Goal: Task Accomplishment & Management: Manage account settings

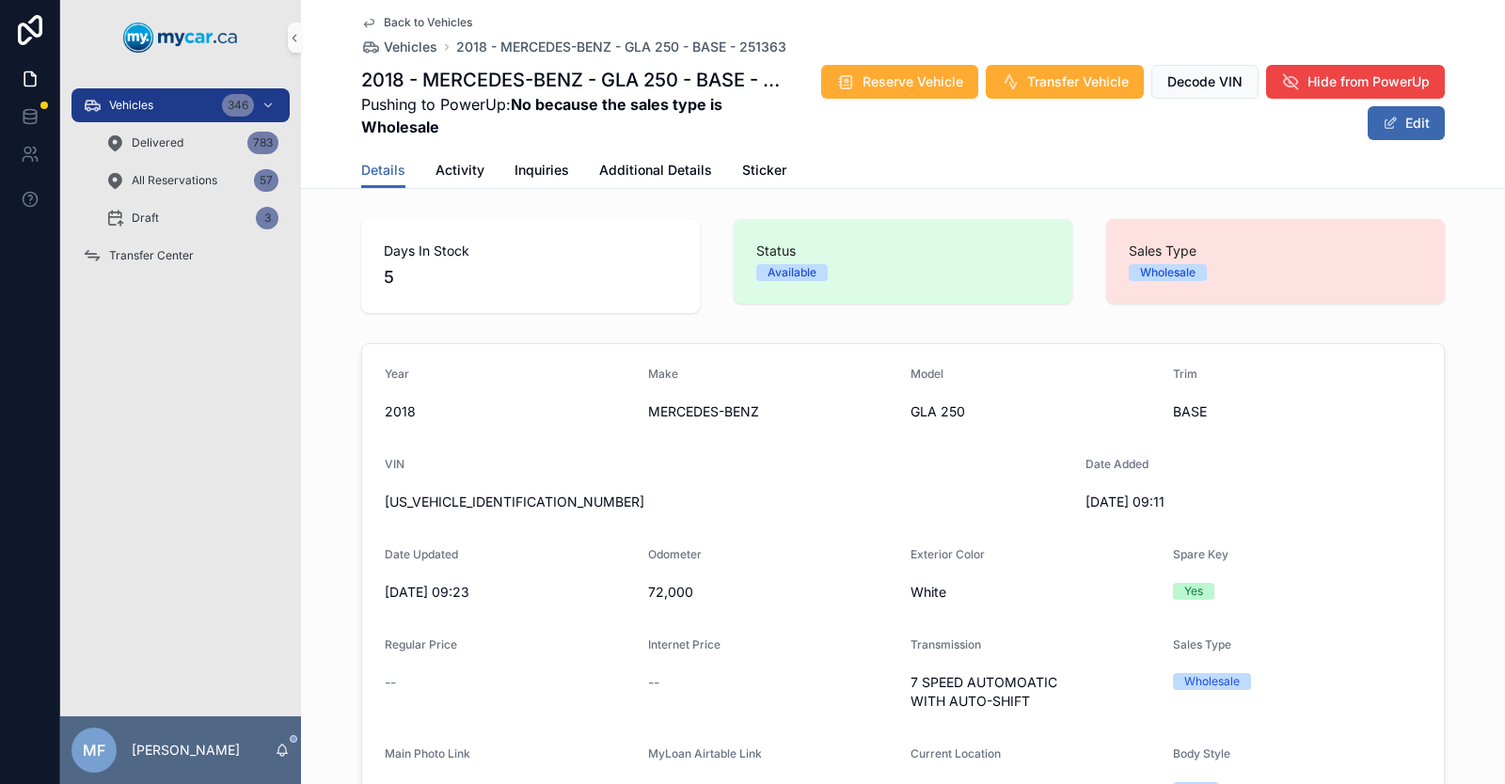
click at [361, 22] on icon "scrollable content" at bounding box center [368, 22] width 15 height 15
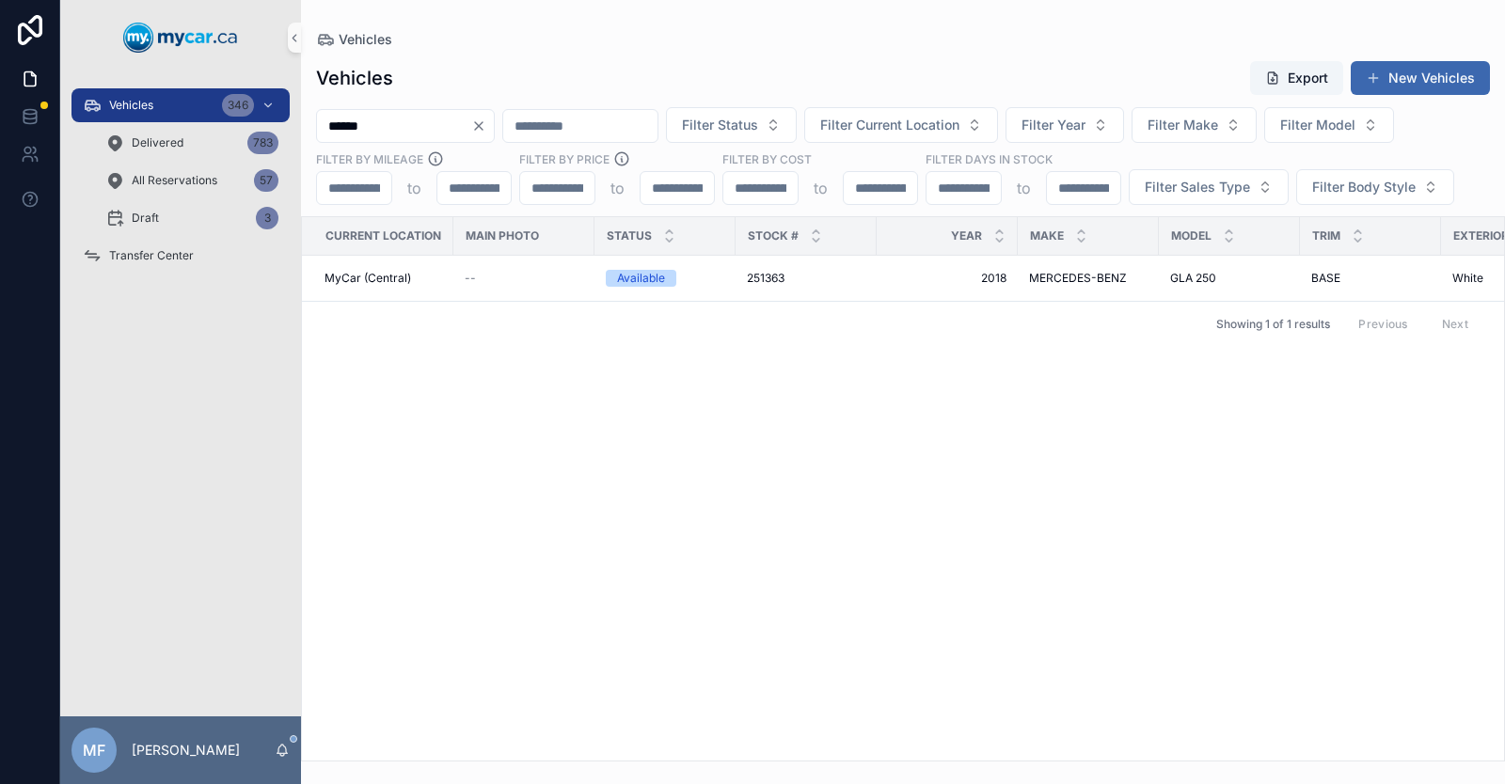
click at [486, 122] on icon "Clear" at bounding box center [478, 125] width 15 height 15
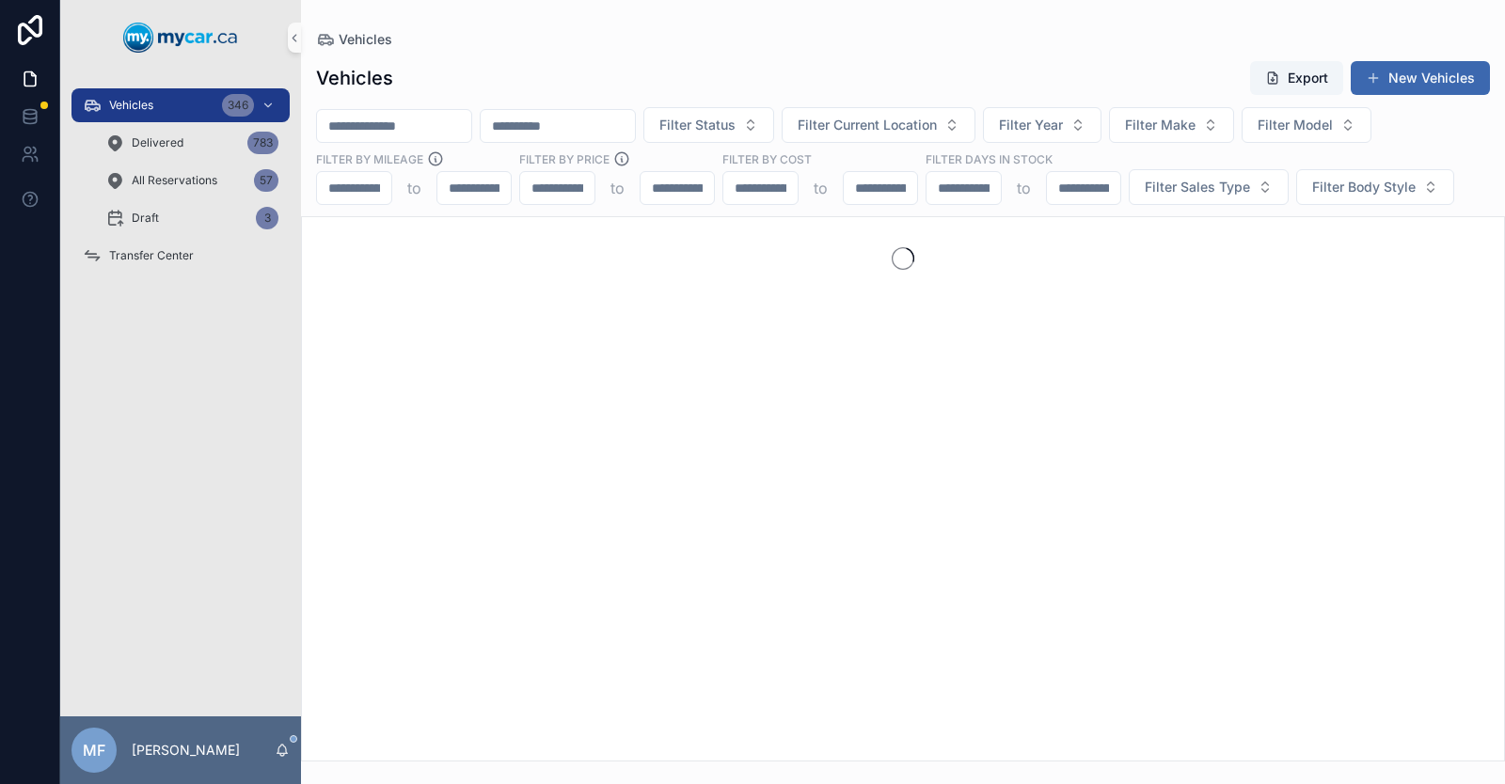
click at [449, 134] on input "scrollable content" at bounding box center [394, 126] width 154 height 26
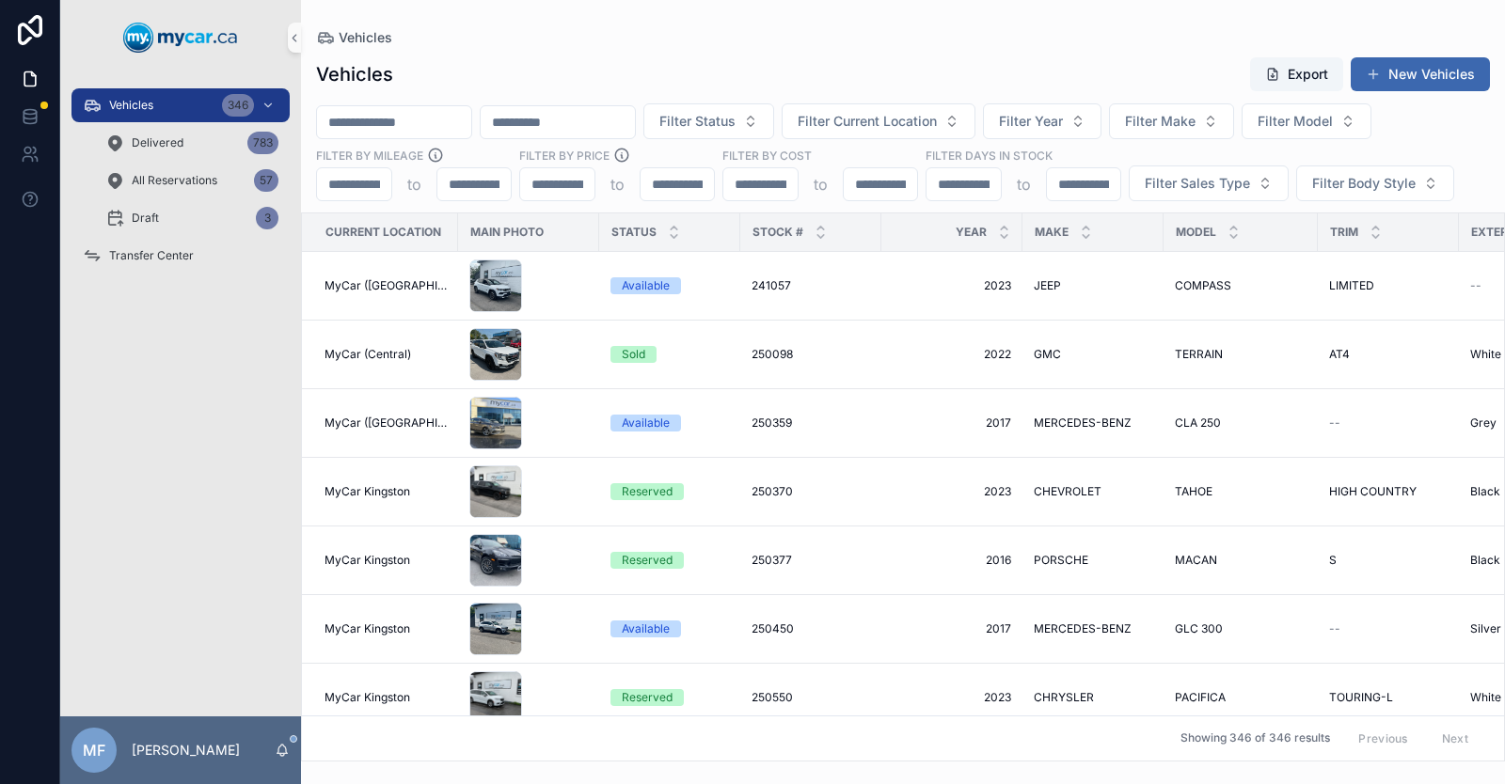
click at [602, 121] on input "scrollable content" at bounding box center [558, 122] width 154 height 26
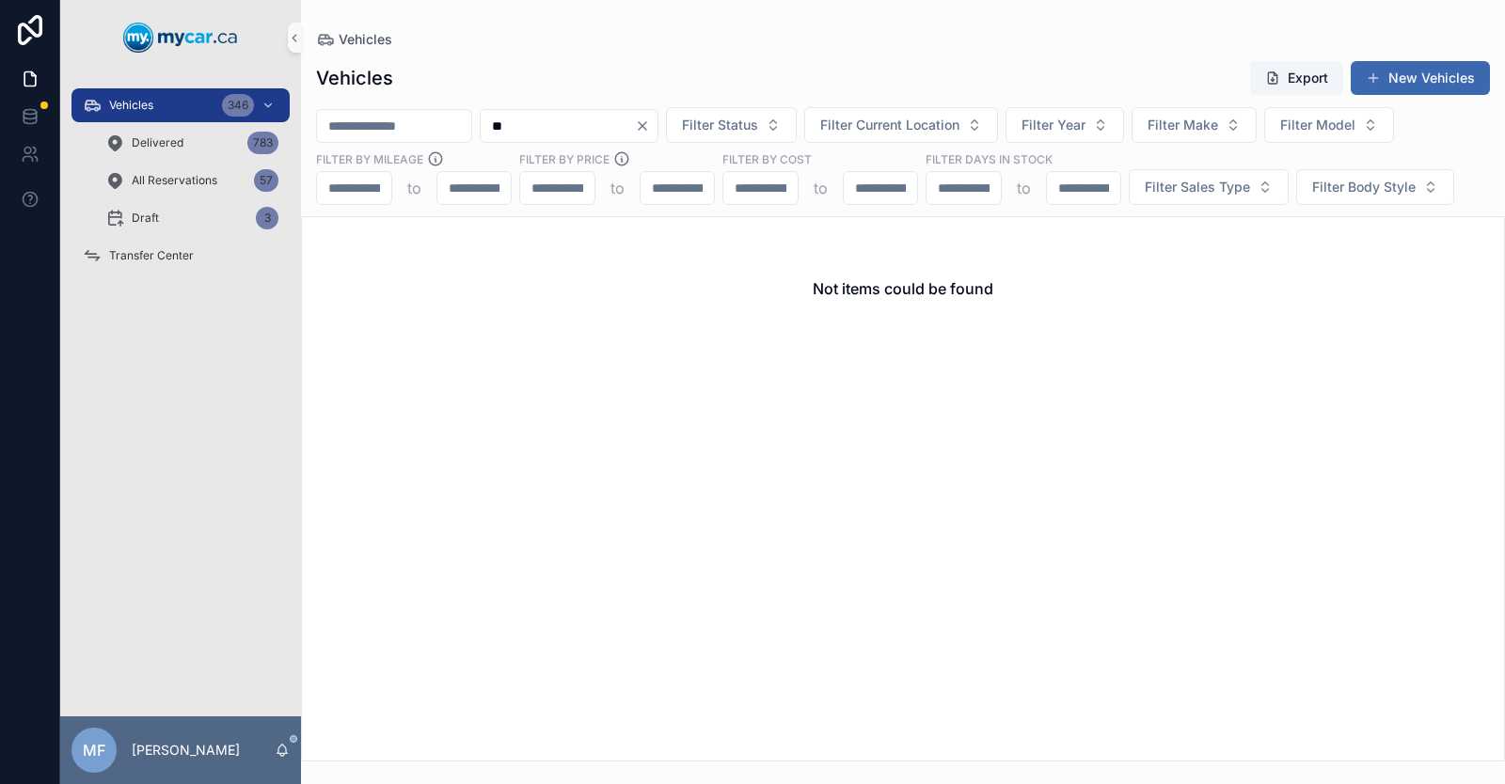
type input "*"
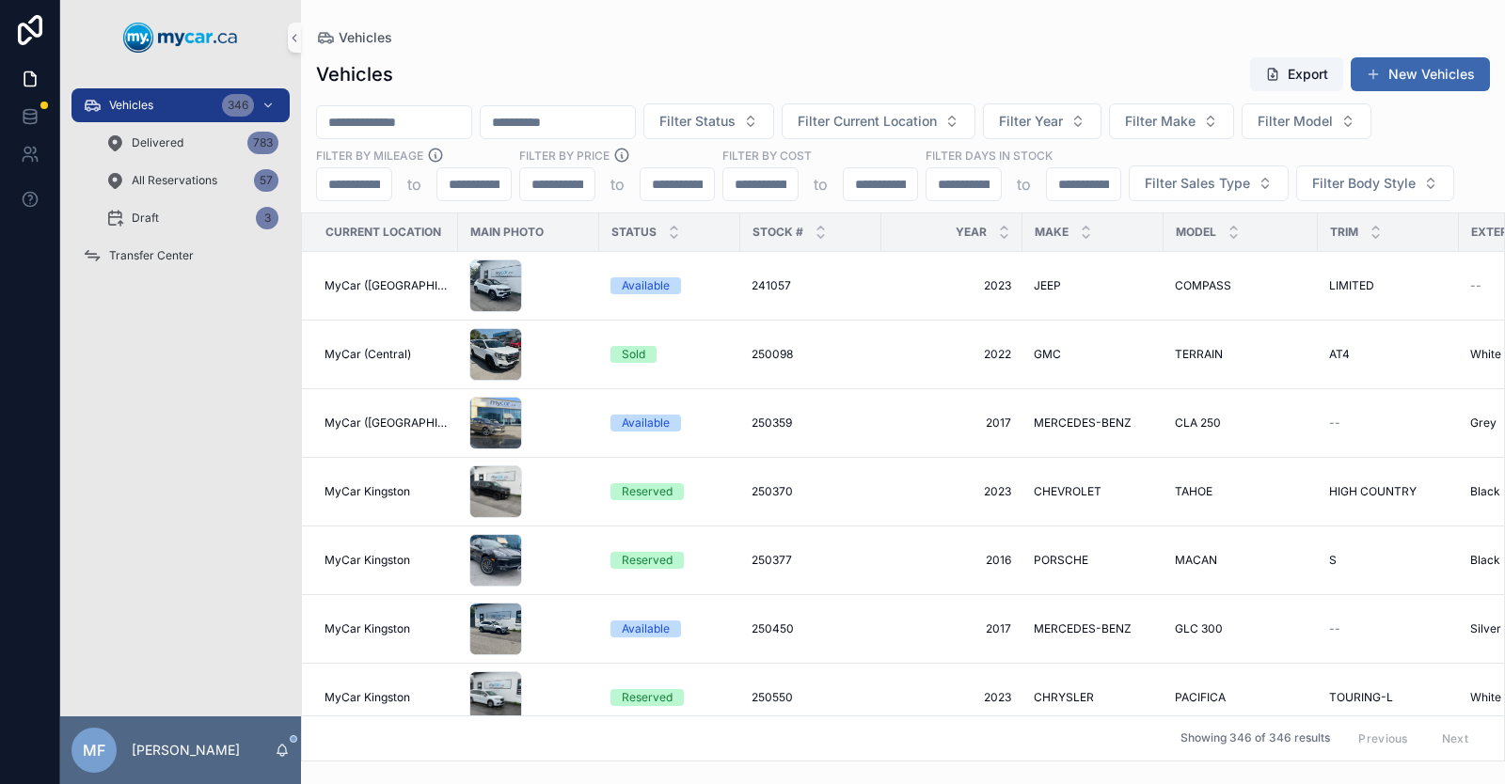
click at [421, 123] on input "scrollable content" at bounding box center [394, 122] width 154 height 26
click at [936, 111] on button "Filter Current Location" at bounding box center [878, 121] width 194 height 36
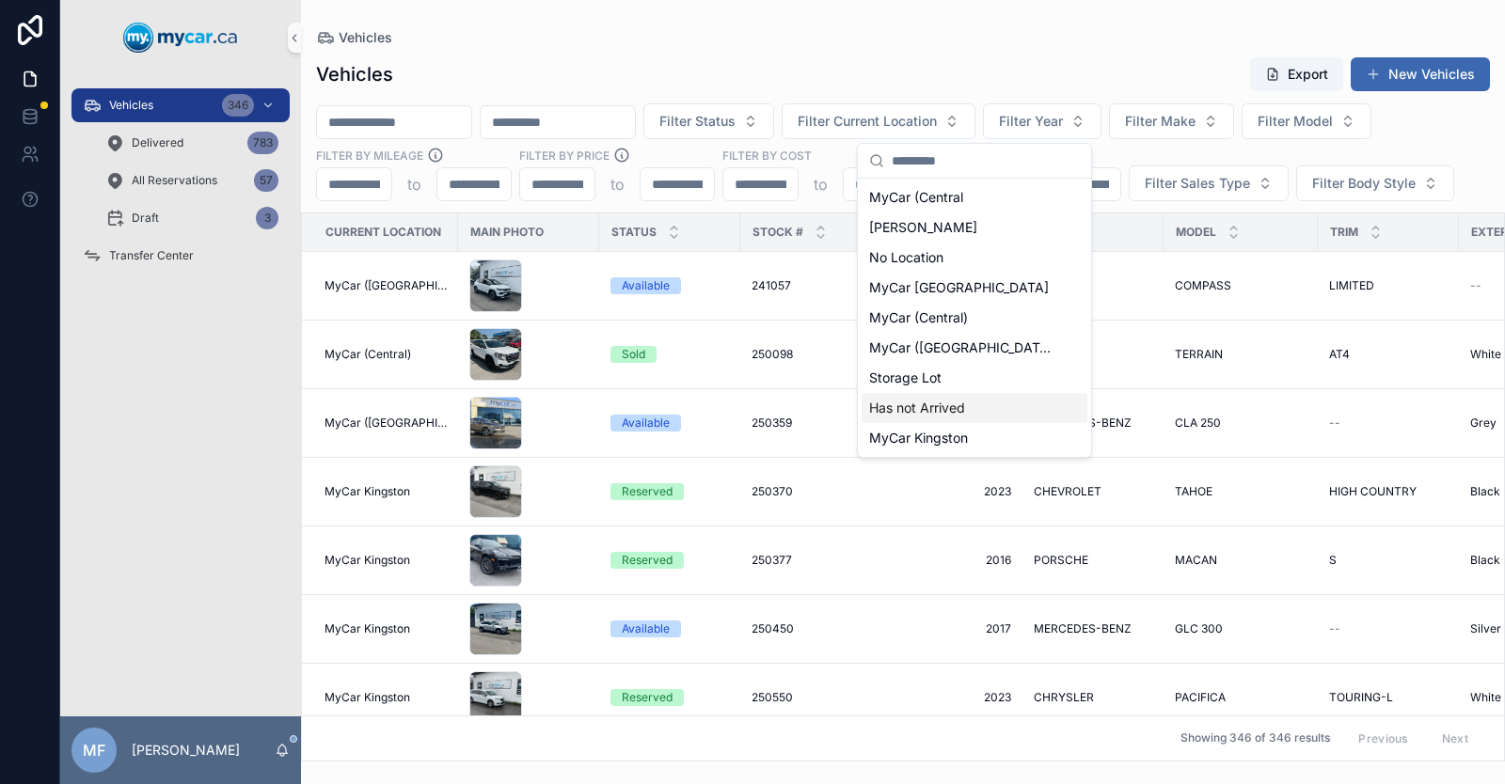
click at [907, 415] on span "Has not Arrived" at bounding box center [917, 408] width 96 height 19
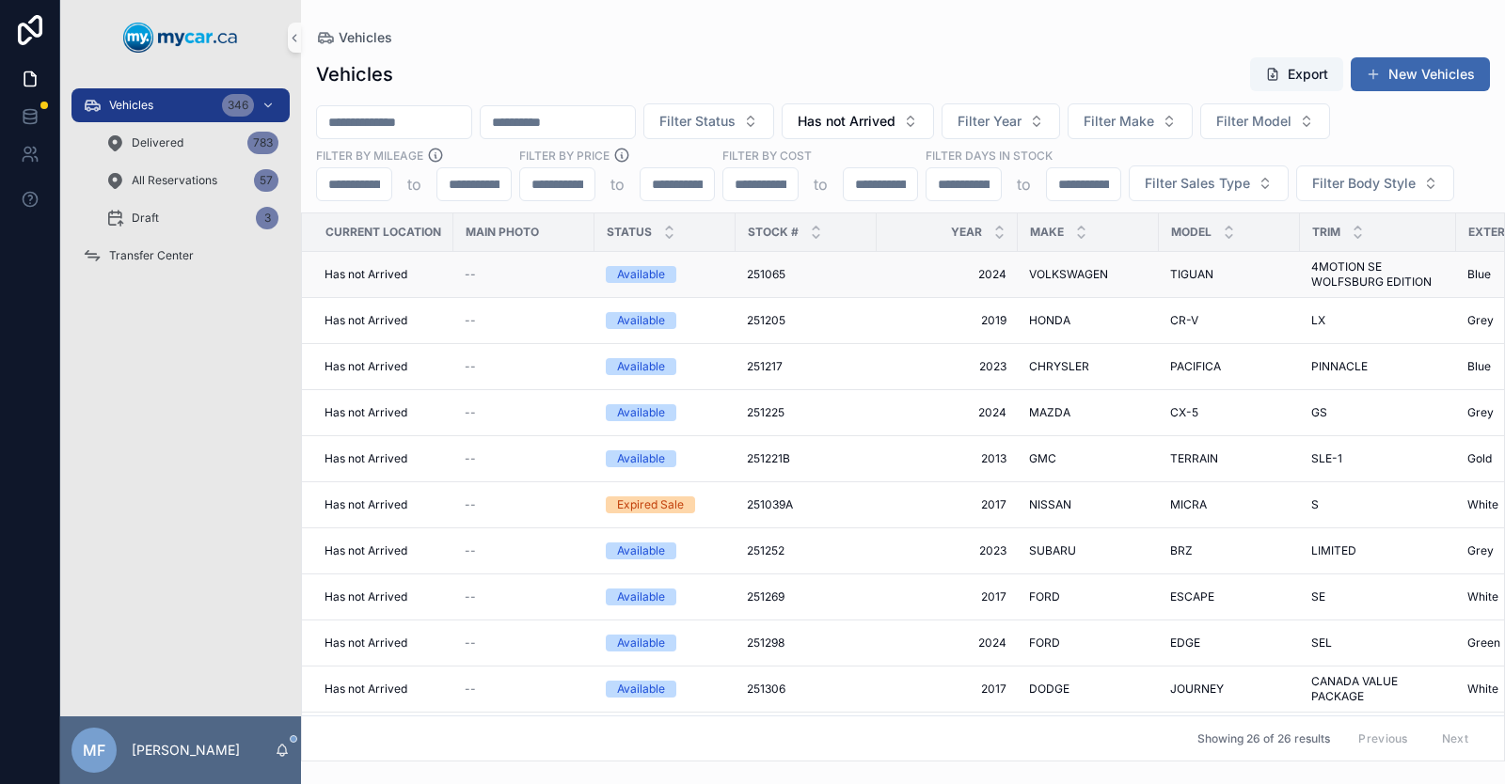
click at [1052, 273] on span "VOLKSWAGEN" at bounding box center [1068, 274] width 79 height 15
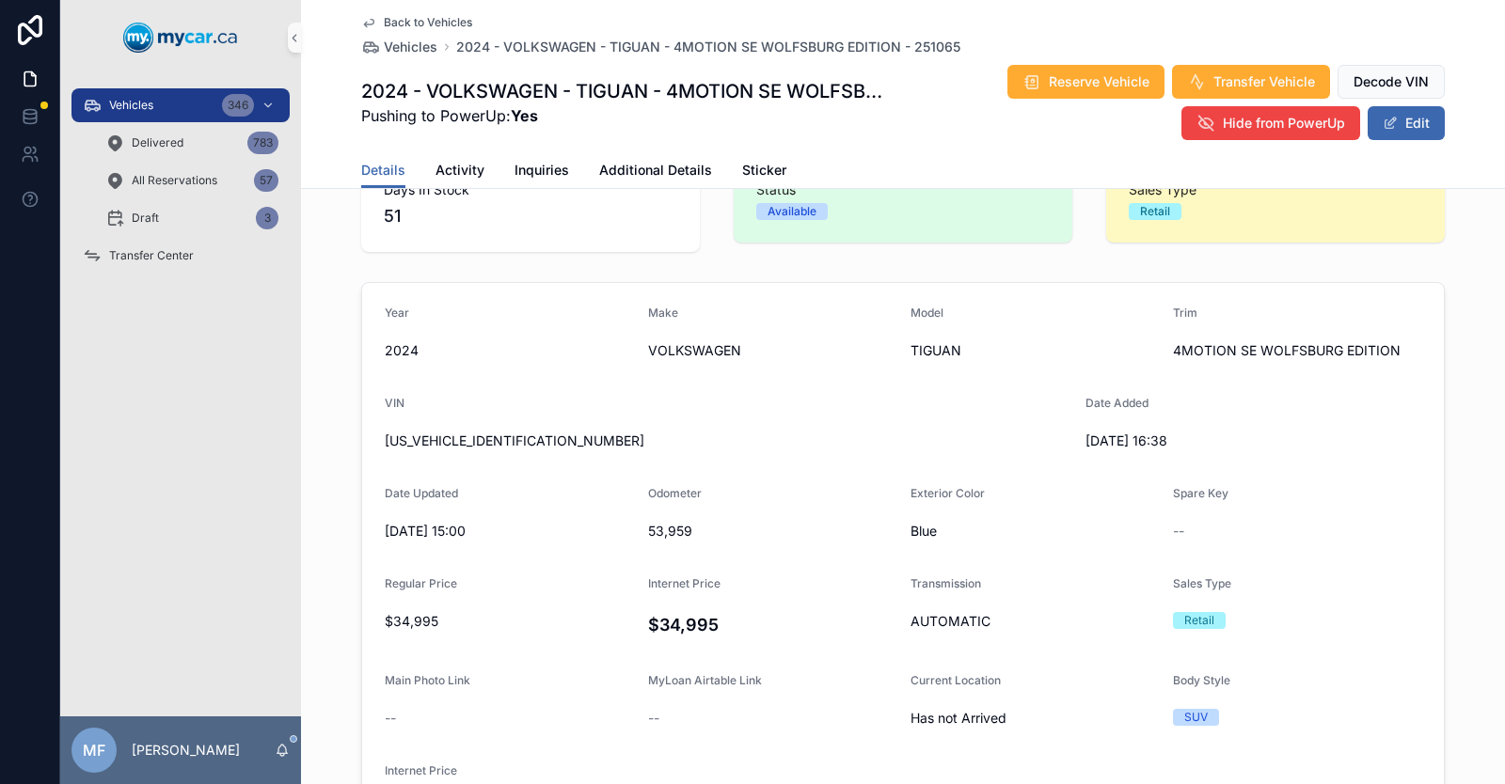
scroll to position [94, 0]
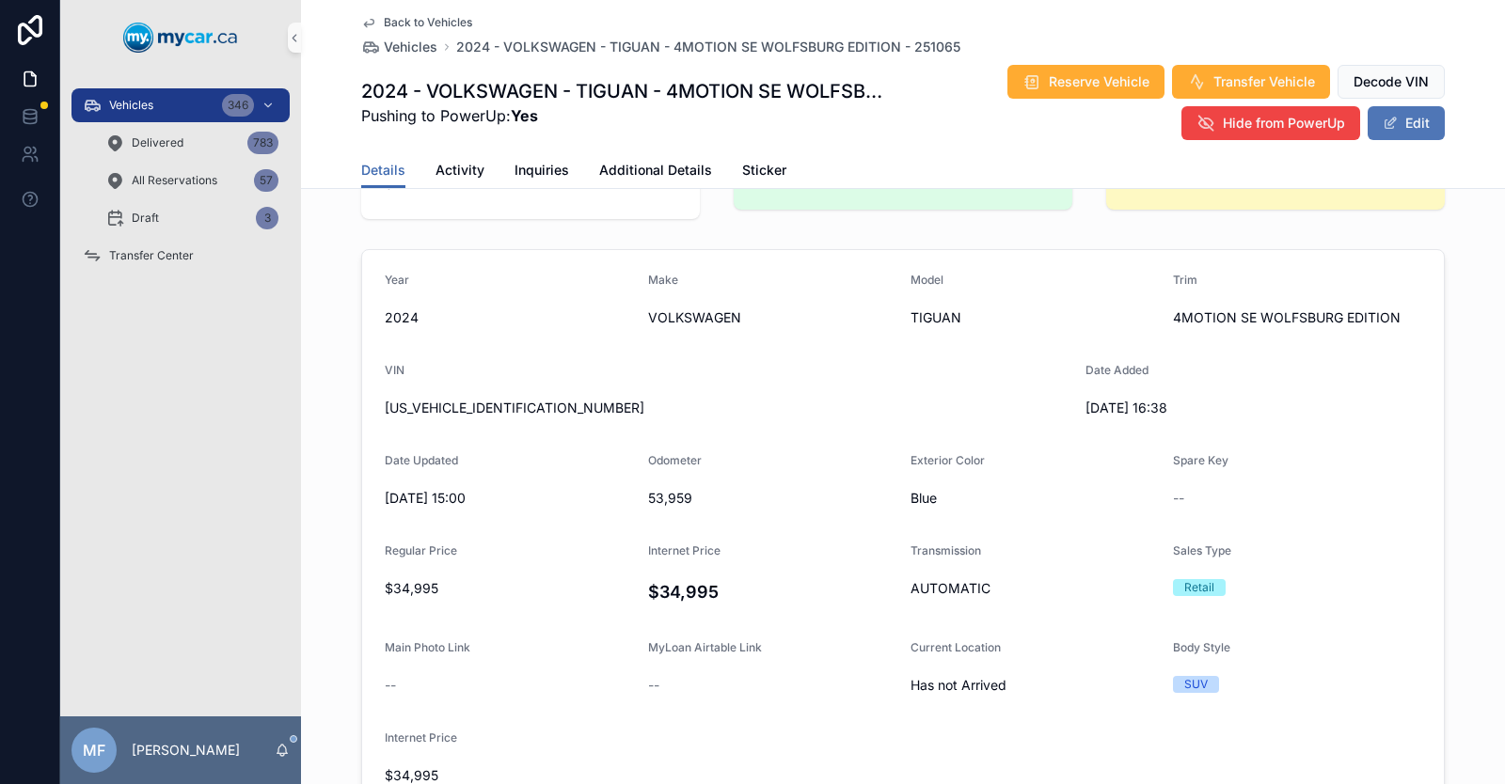
click at [1396, 120] on button "Edit" at bounding box center [1405, 123] width 77 height 34
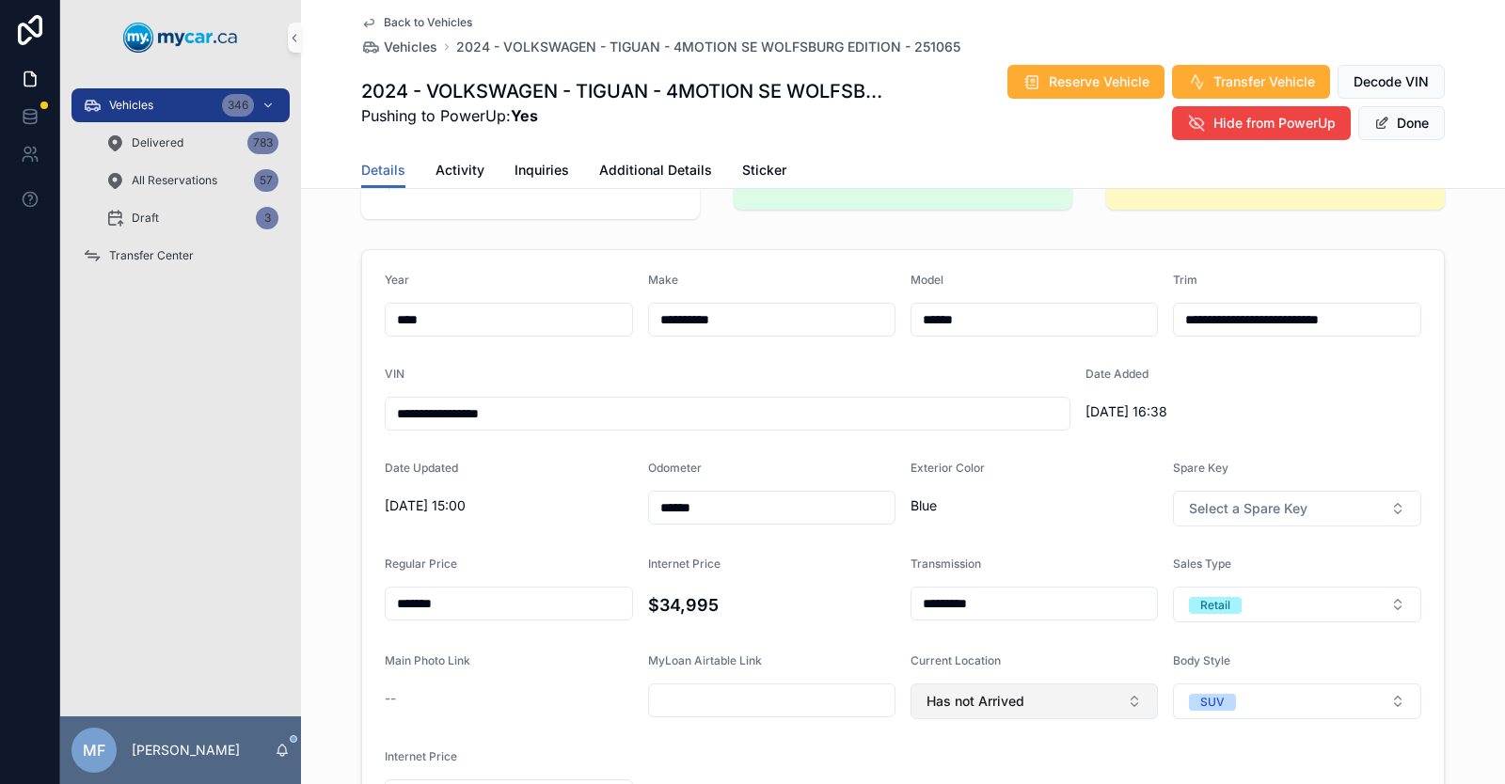
click at [970, 702] on span "Has not Arrived" at bounding box center [975, 701] width 98 height 19
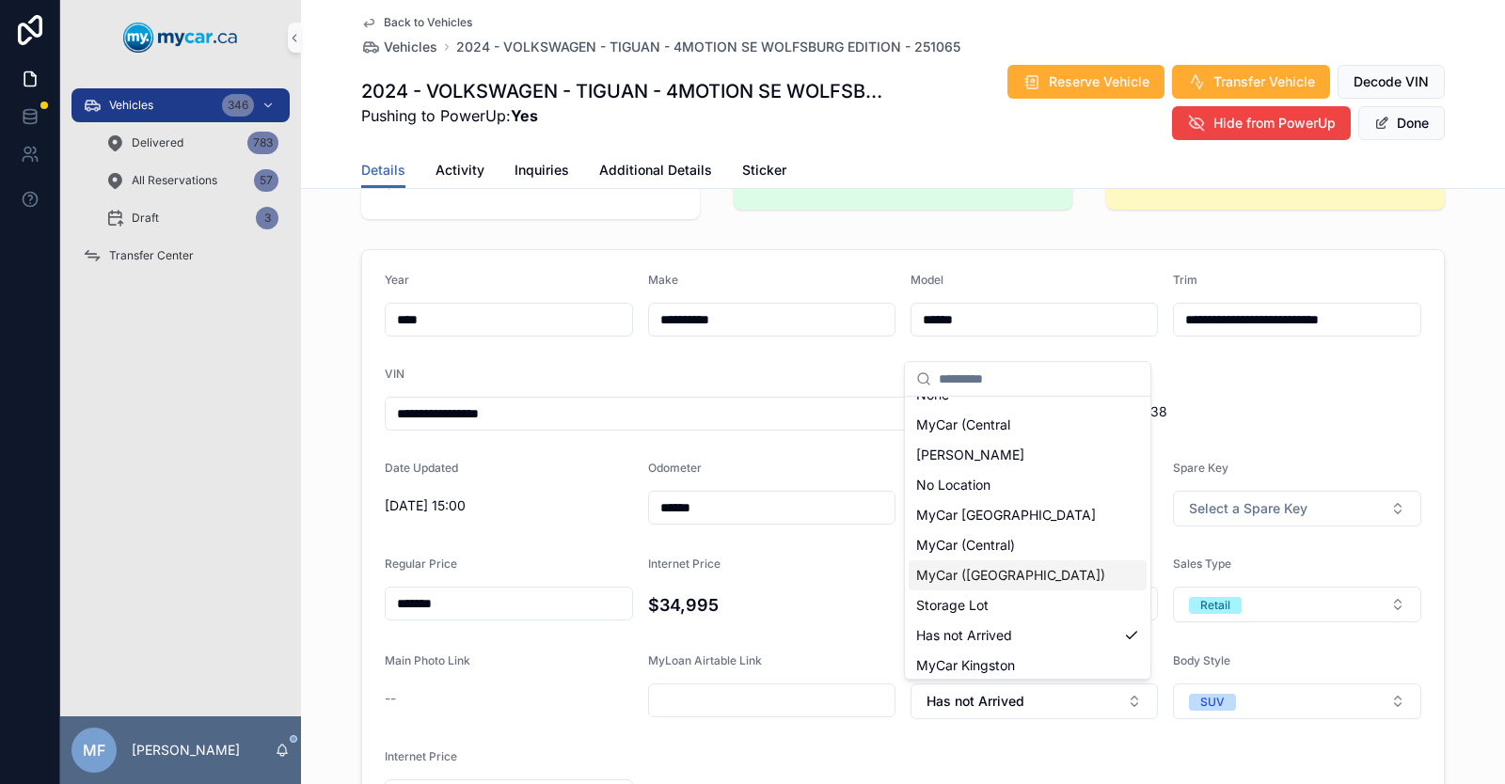
scroll to position [26, 0]
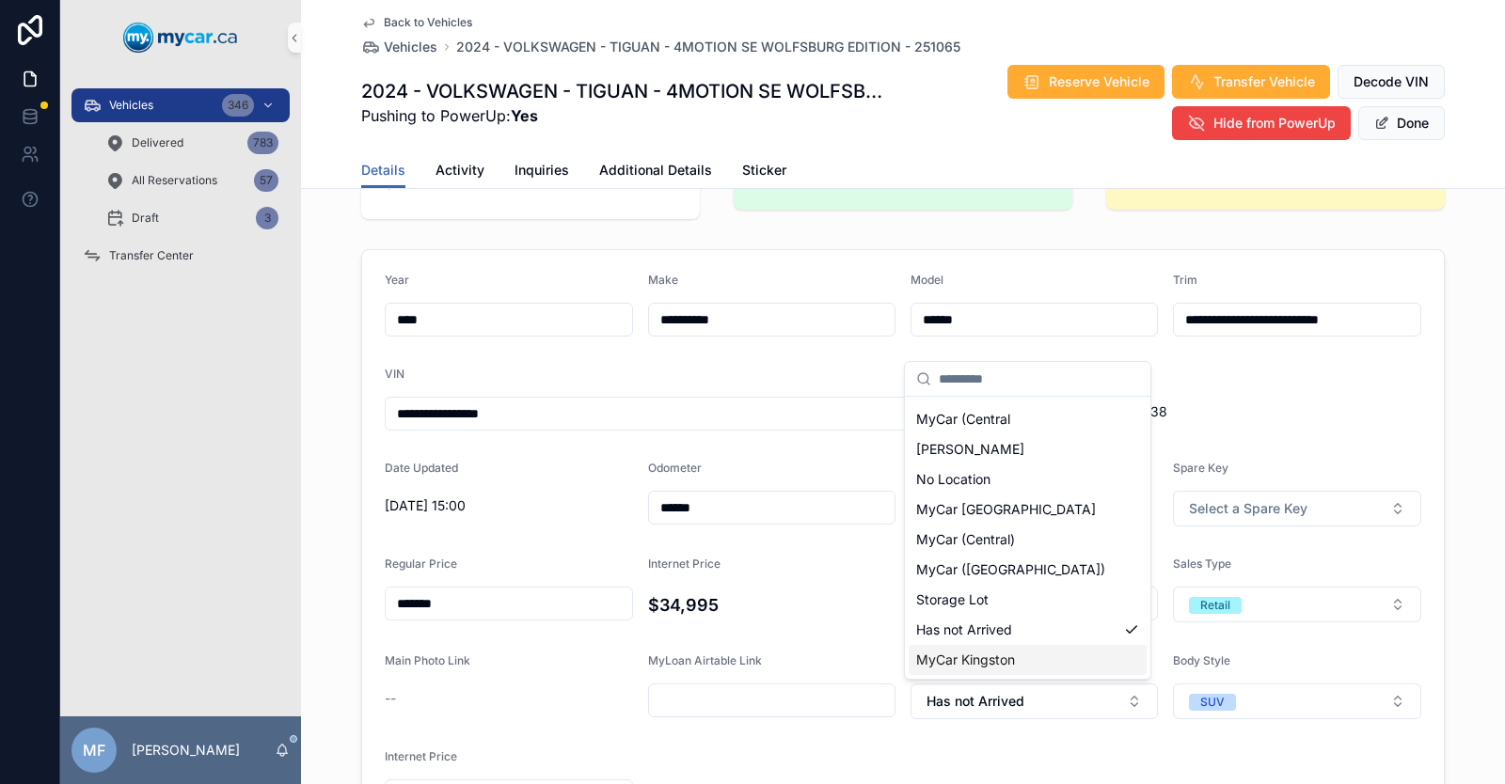
click at [978, 667] on span "MyCar Kingston" at bounding box center [965, 660] width 99 height 19
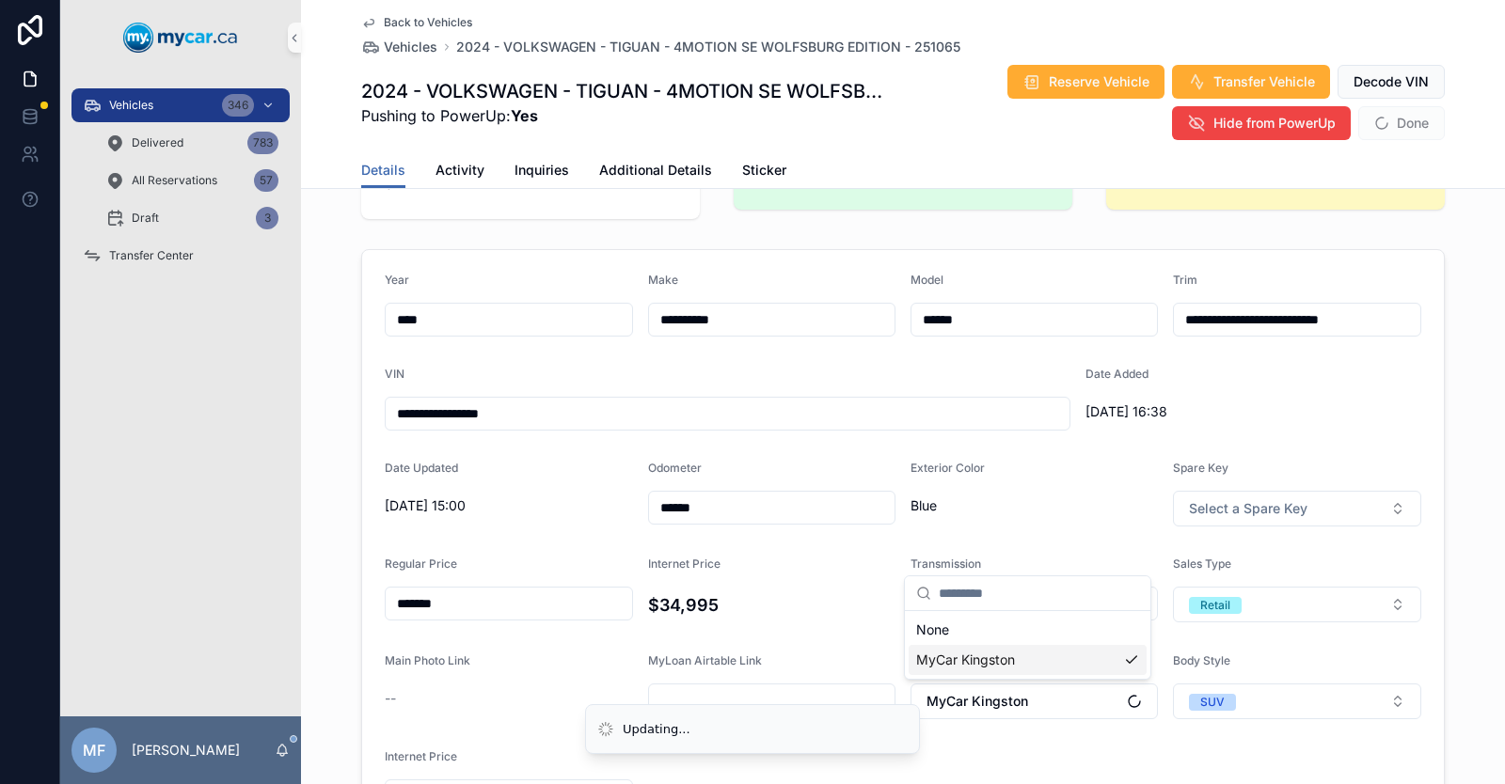
scroll to position [0, 0]
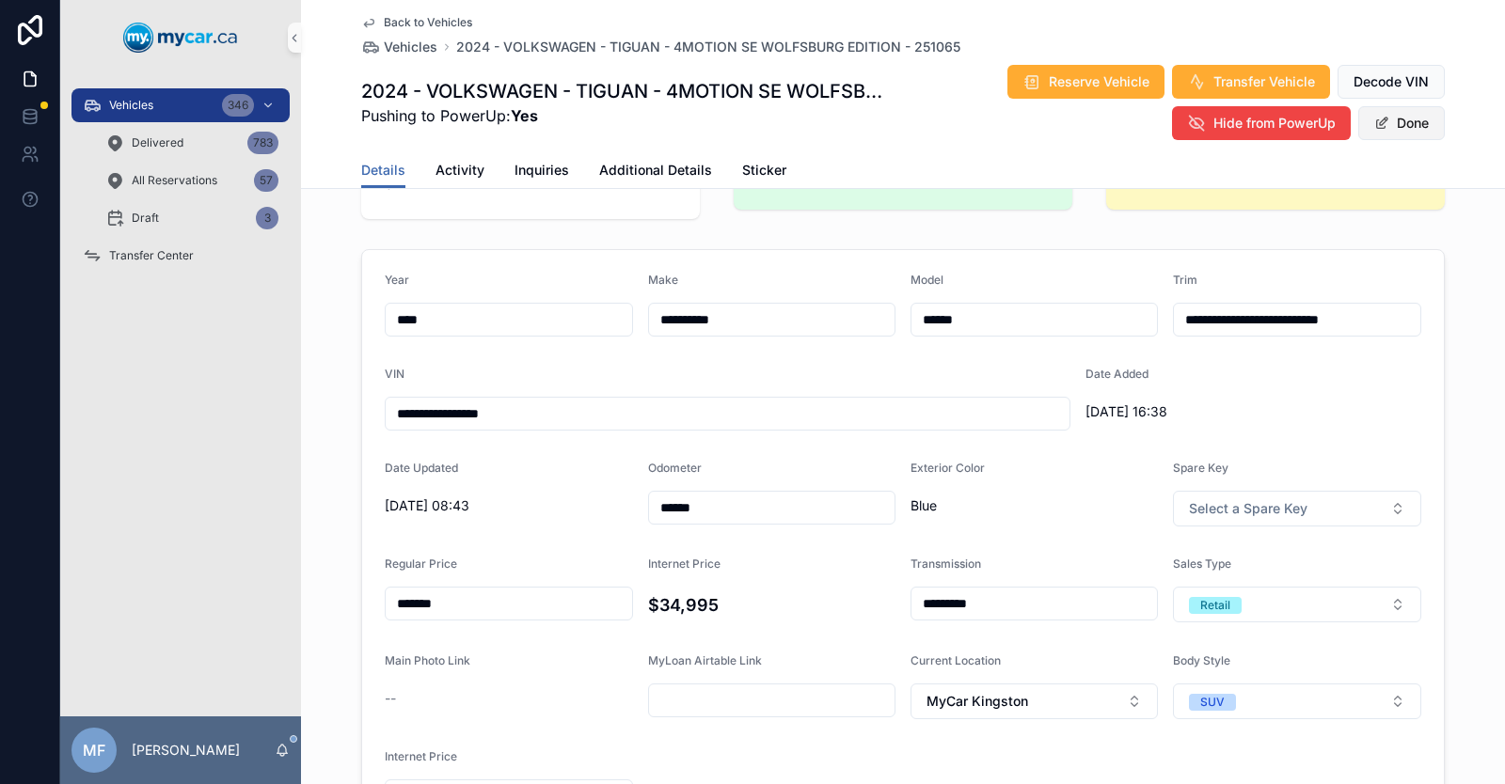
click at [1392, 118] on button "Done" at bounding box center [1401, 123] width 87 height 34
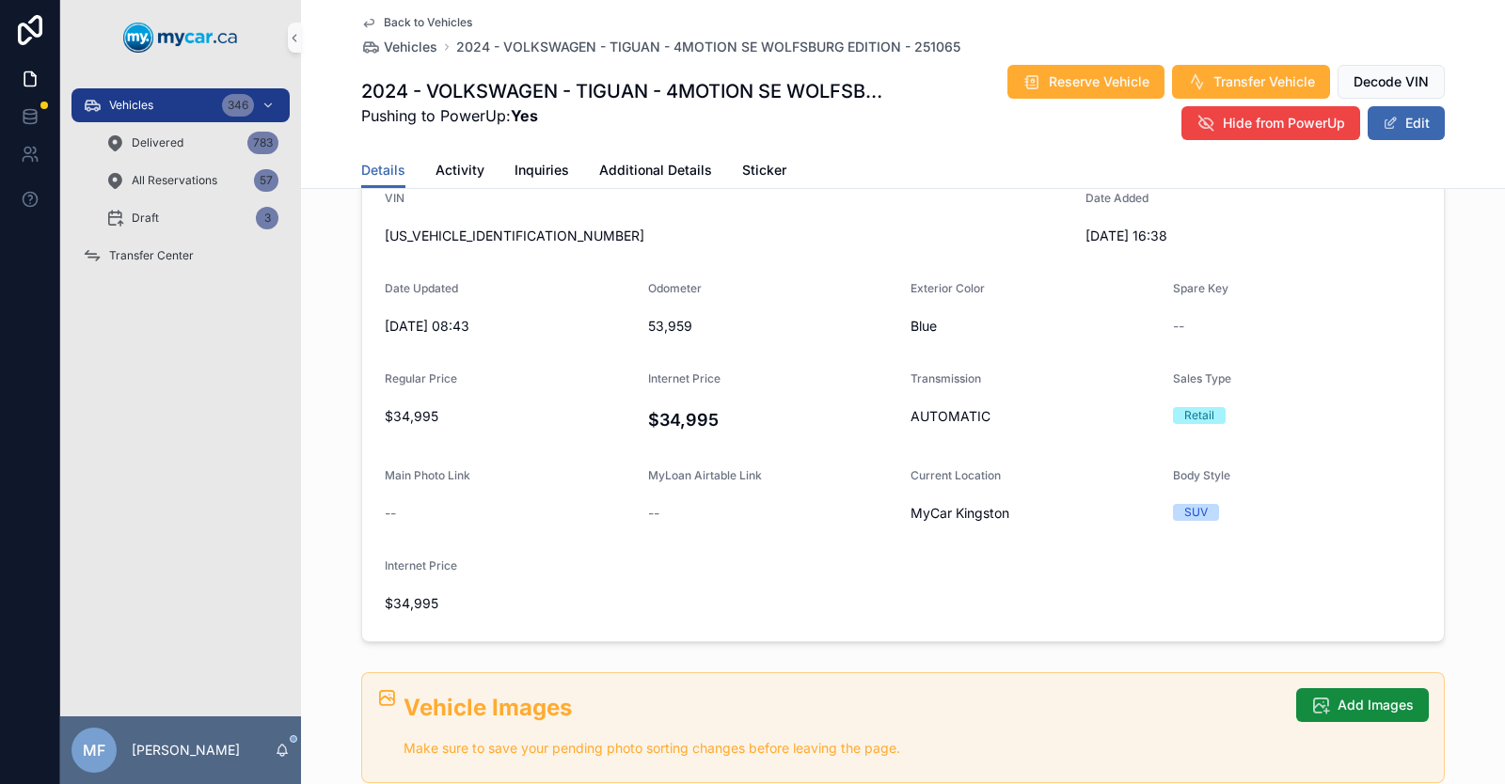
scroll to position [188, 0]
